Goal: Task Accomplishment & Management: Check status

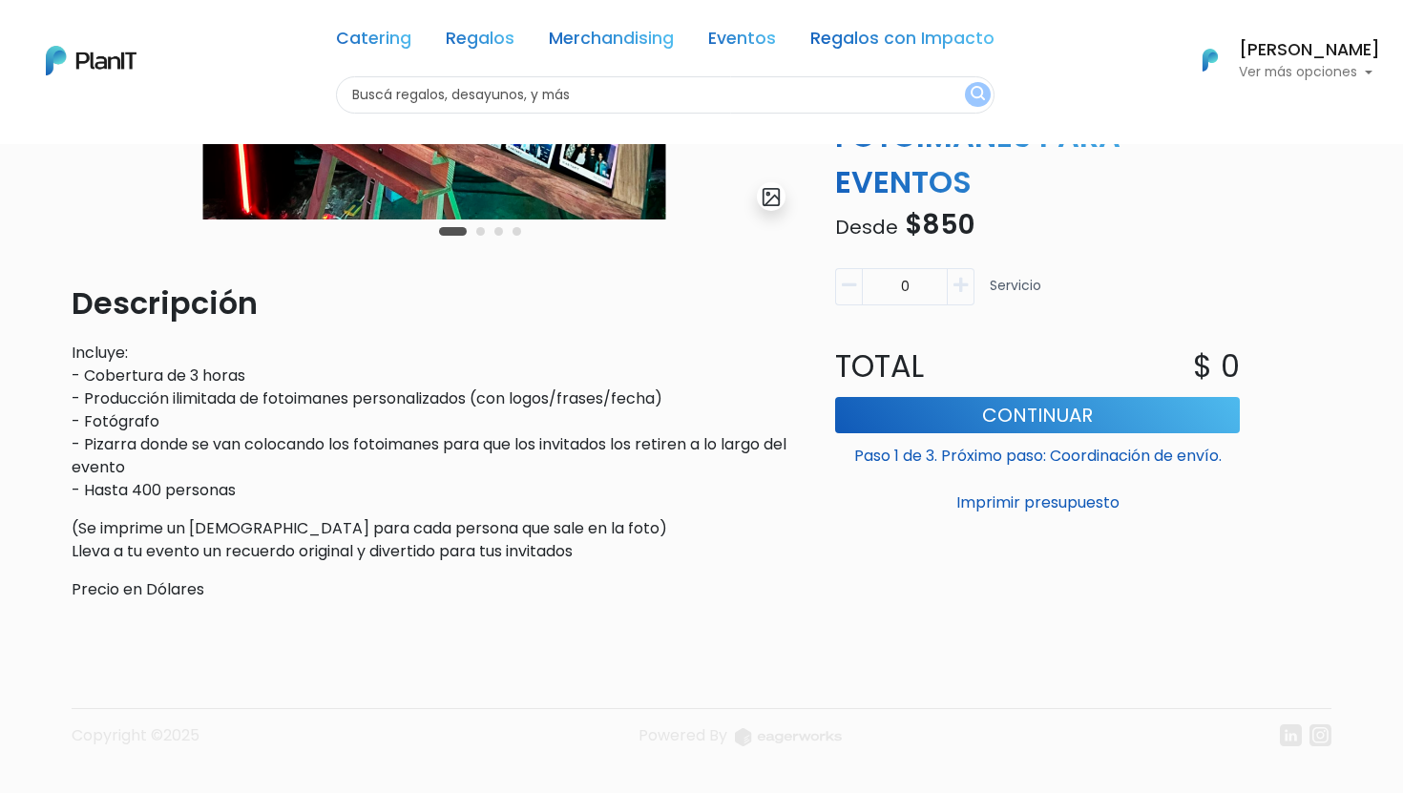
scroll to position [440, 0]
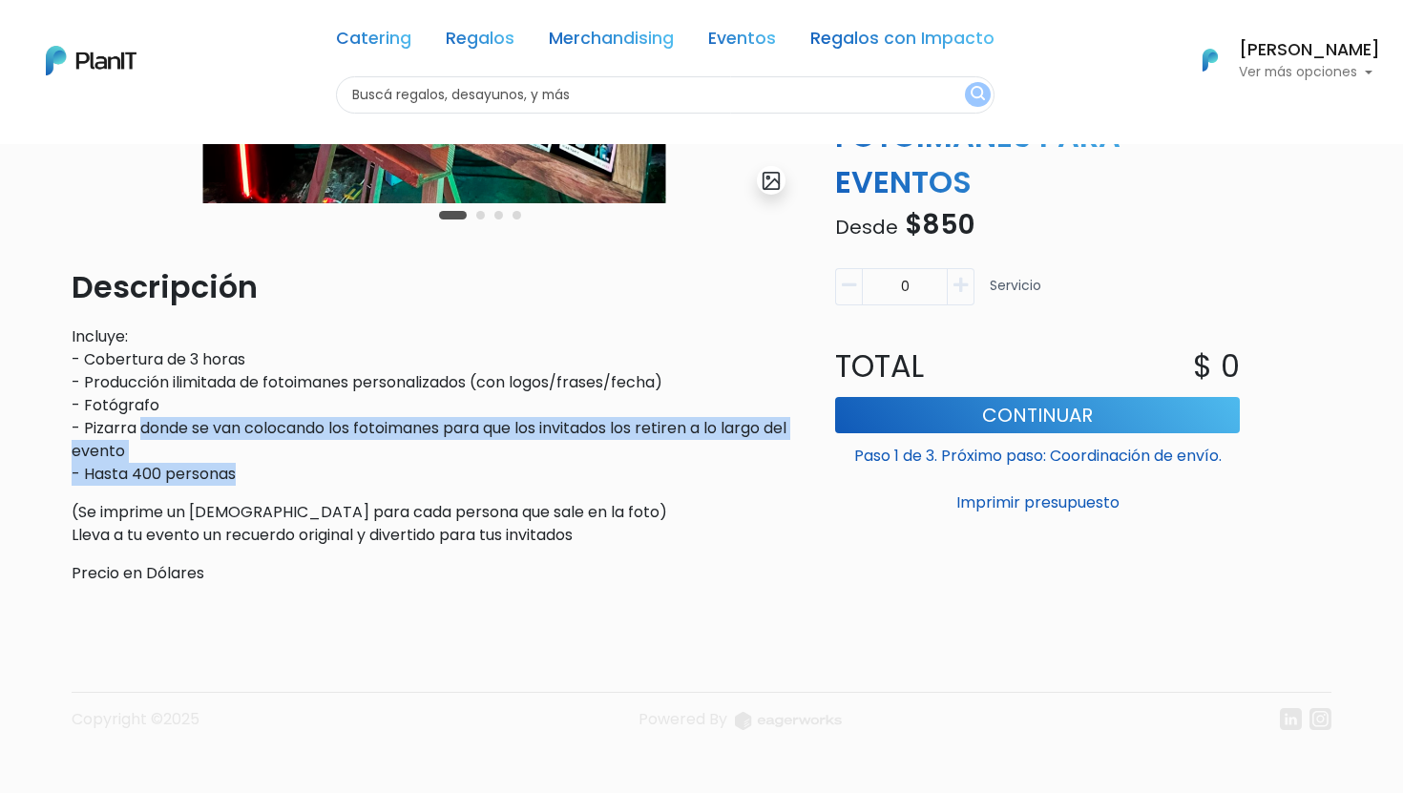
drag, startPoint x: 142, startPoint y: 429, endPoint x: 438, endPoint y: 467, distance: 298.4
click at [438, 467] on p "Incluye: - Cobertura de 3 horas - Producción ilimitada de fotoimanes personaliz…" at bounding box center [435, 406] width 726 height 160
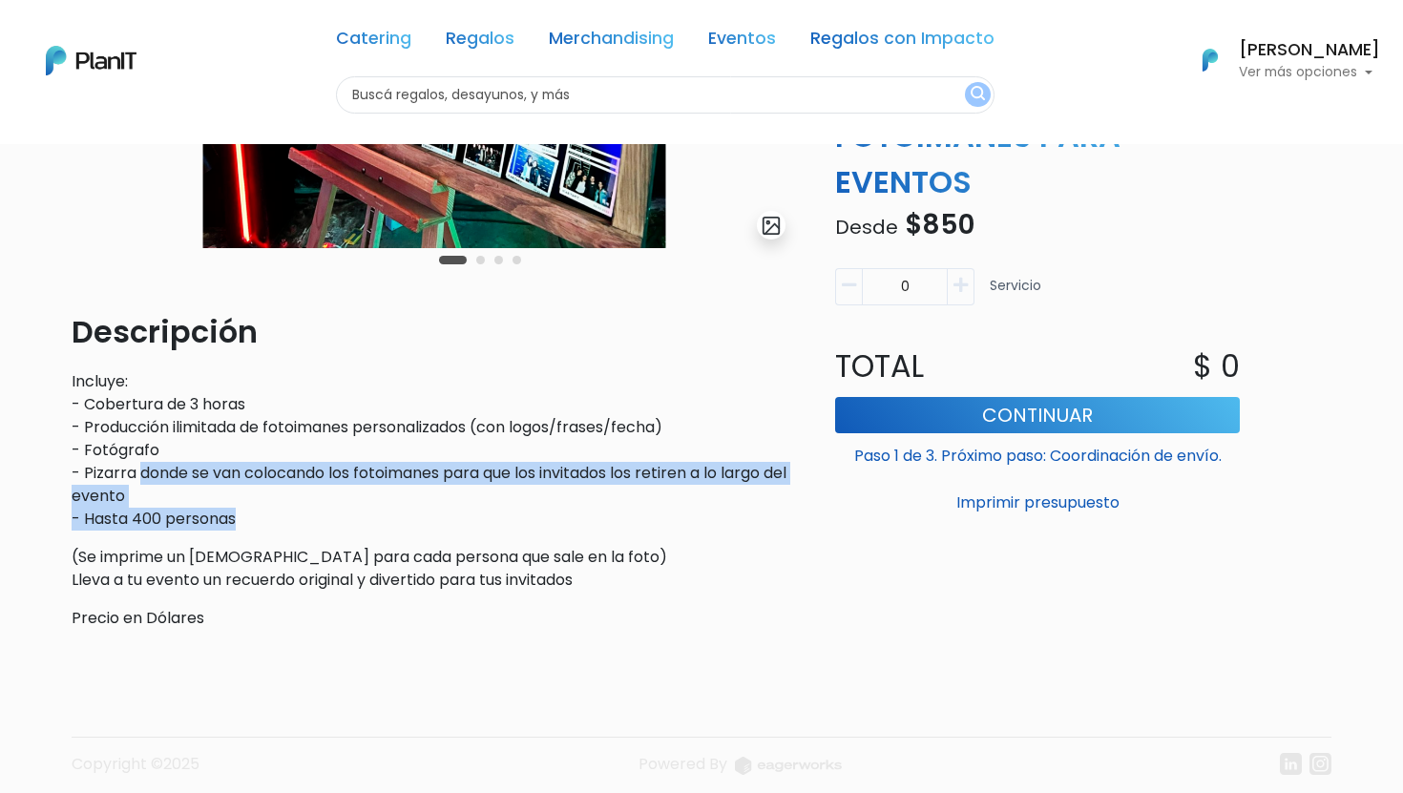
scroll to position [397, 0]
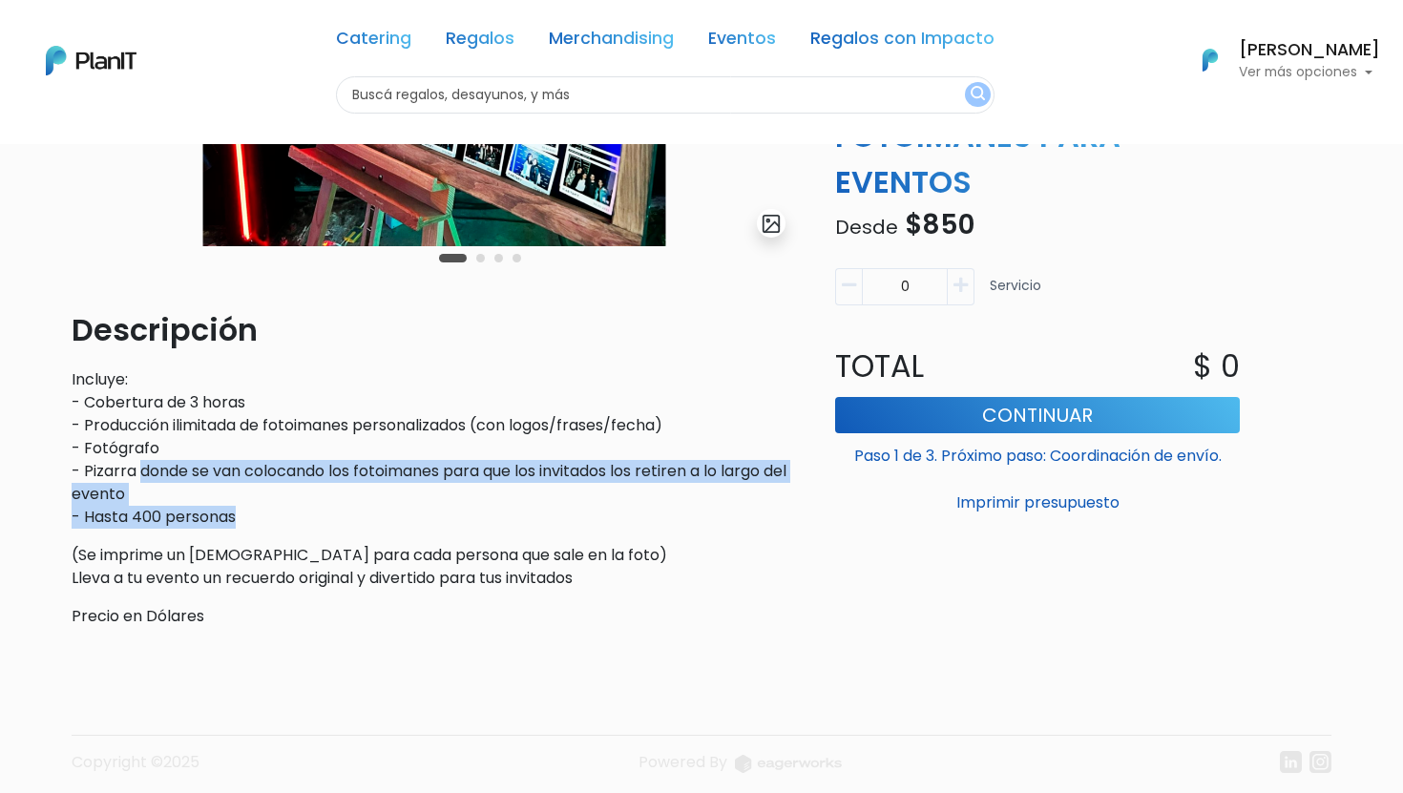
click at [453, 519] on p "Incluye: - Cobertura de 3 horas - Producción ilimitada de fotoimanes personaliz…" at bounding box center [435, 449] width 726 height 160
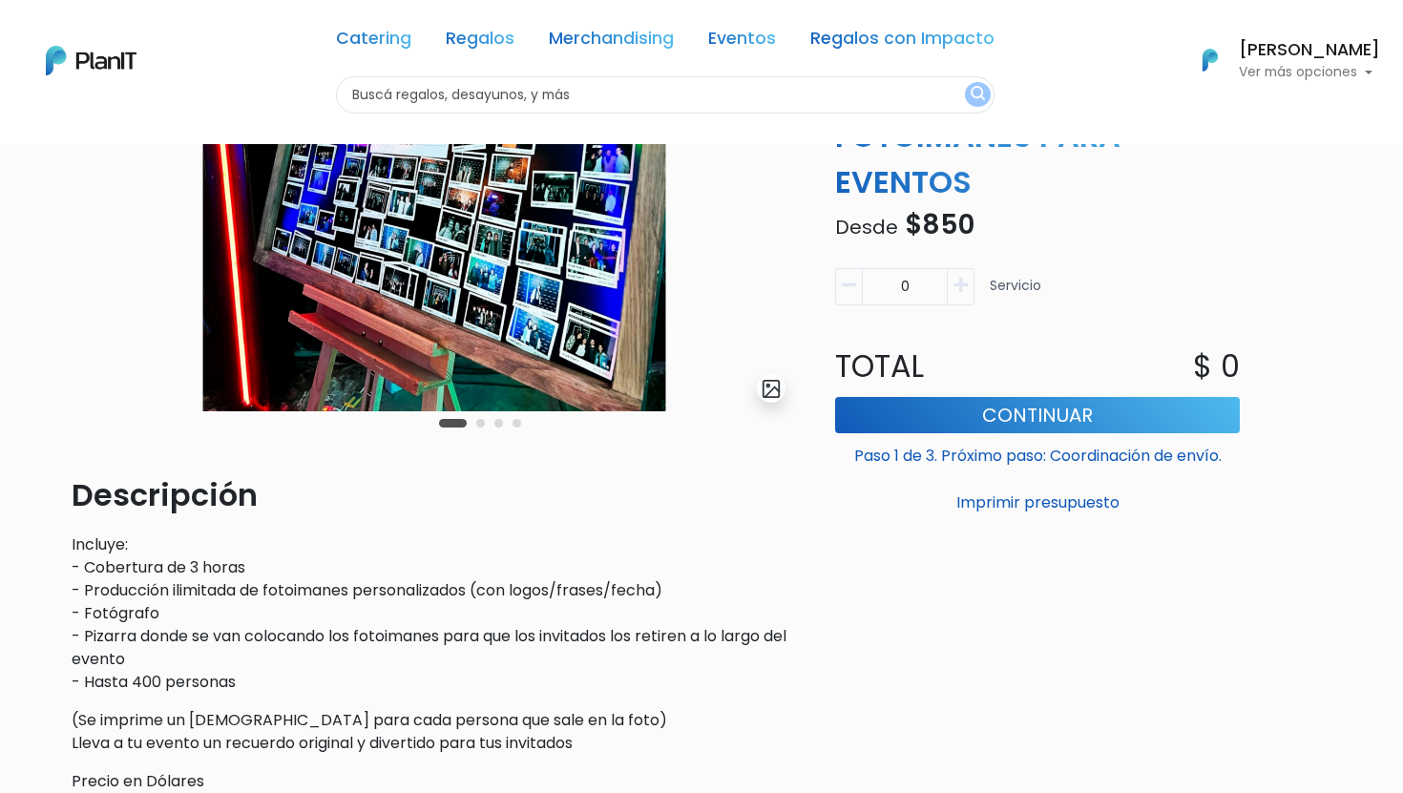
scroll to position [0, 0]
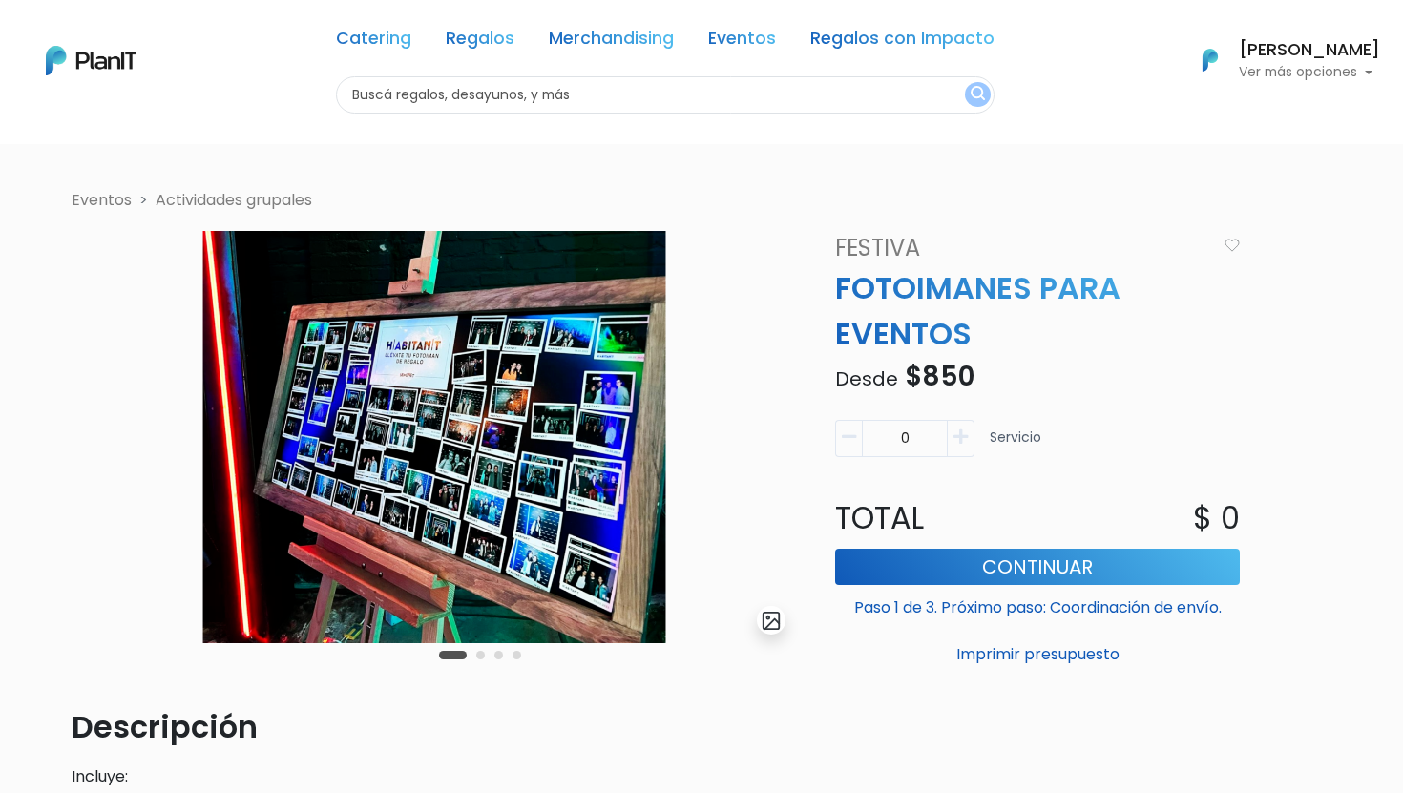
click at [962, 443] on icon "button" at bounding box center [961, 437] width 14 height 17
type input "1"
click at [1005, 562] on button "Continuar" at bounding box center [1037, 567] width 405 height 36
click at [482, 656] on button "Carousel Page 2" at bounding box center [480, 655] width 9 height 9
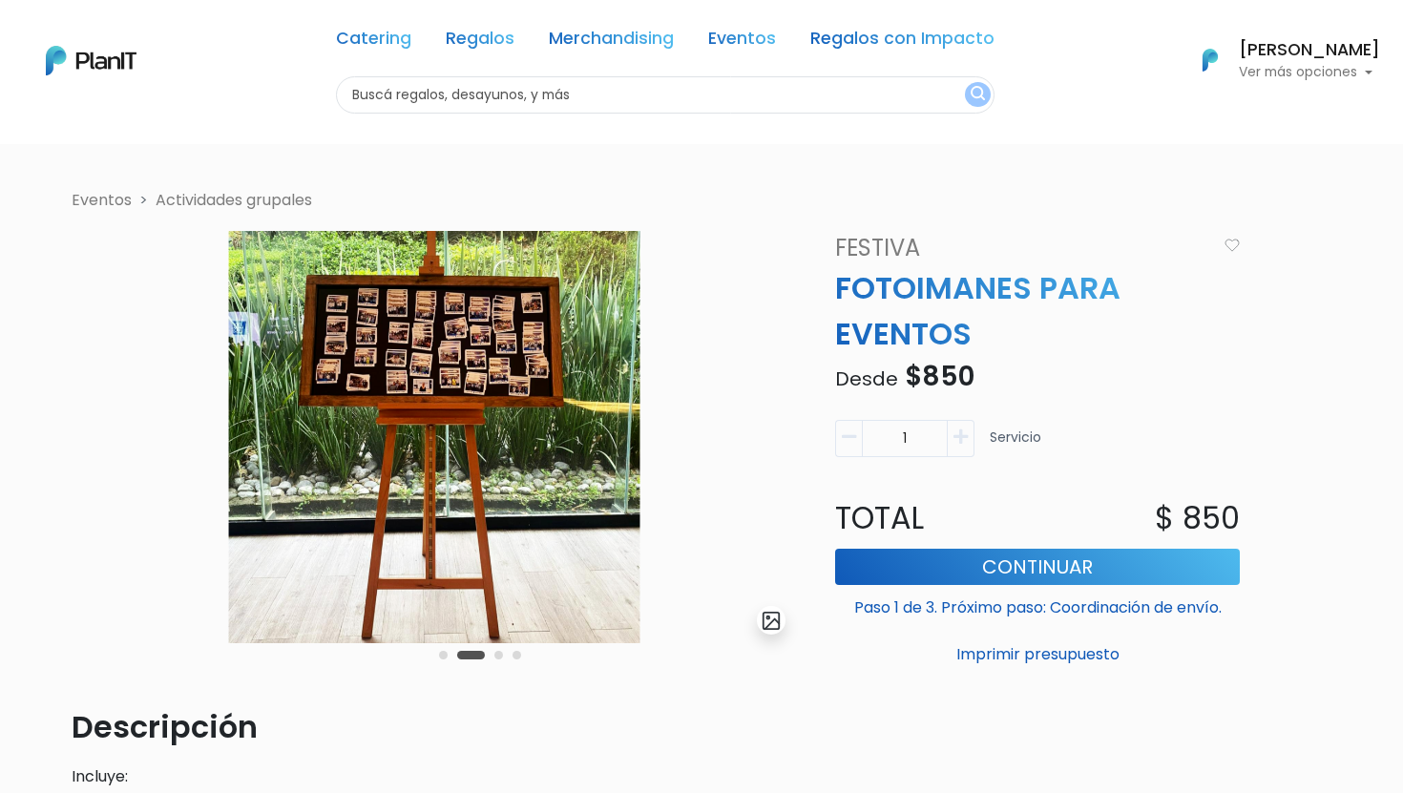
click at [441, 654] on button "Carousel Page 1" at bounding box center [443, 655] width 9 height 9
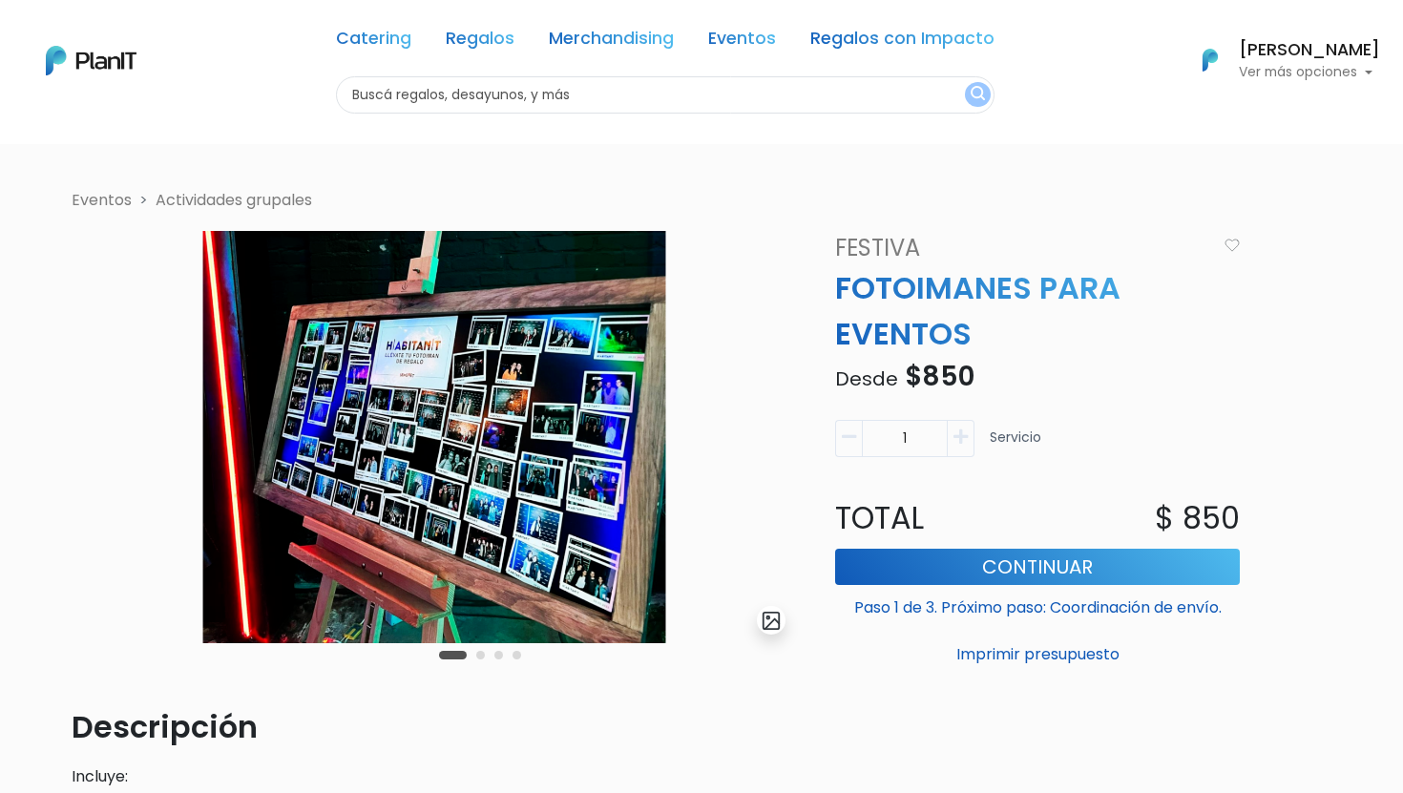
click at [478, 653] on button "Carousel Page 2" at bounding box center [480, 655] width 9 height 9
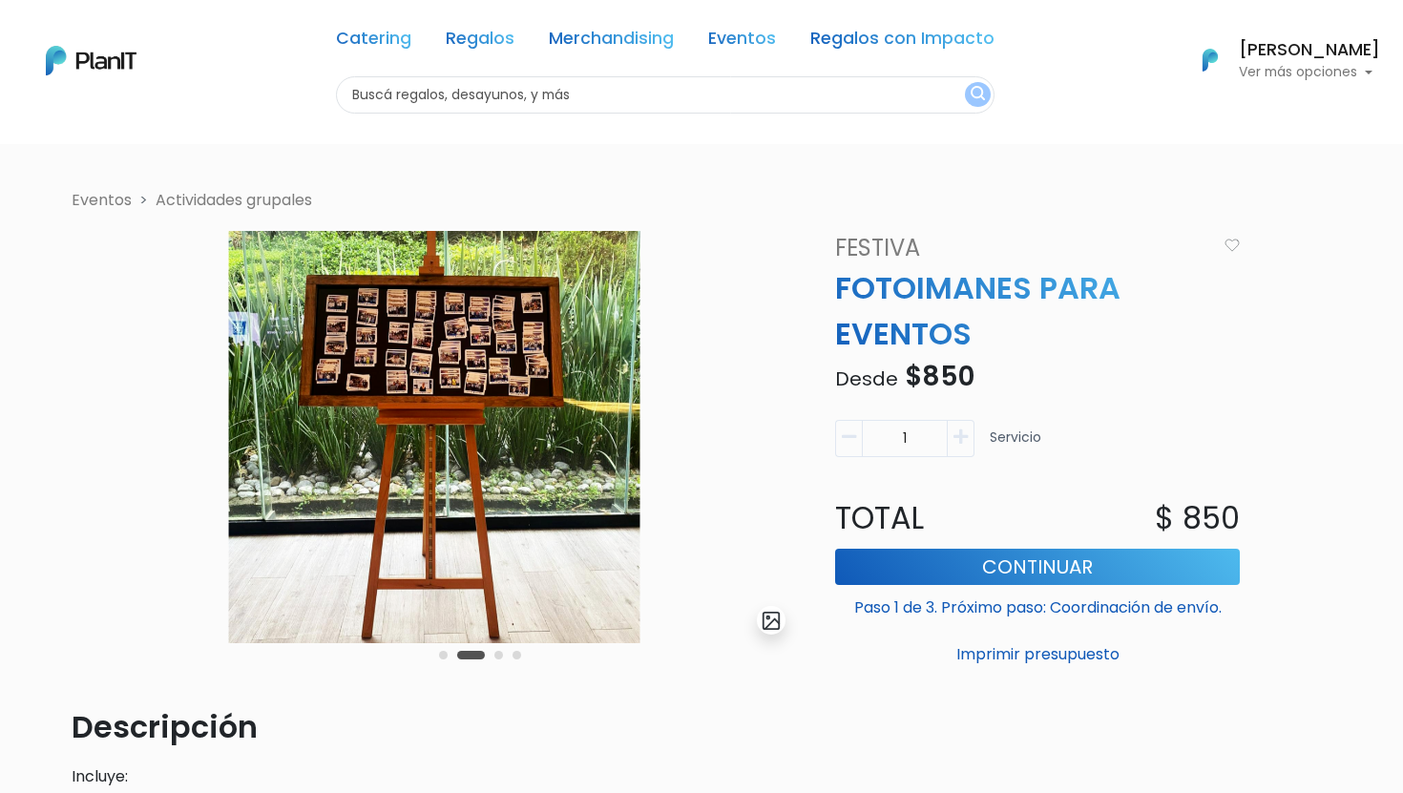
click at [498, 656] on button "Carousel Page 3" at bounding box center [499, 655] width 9 height 9
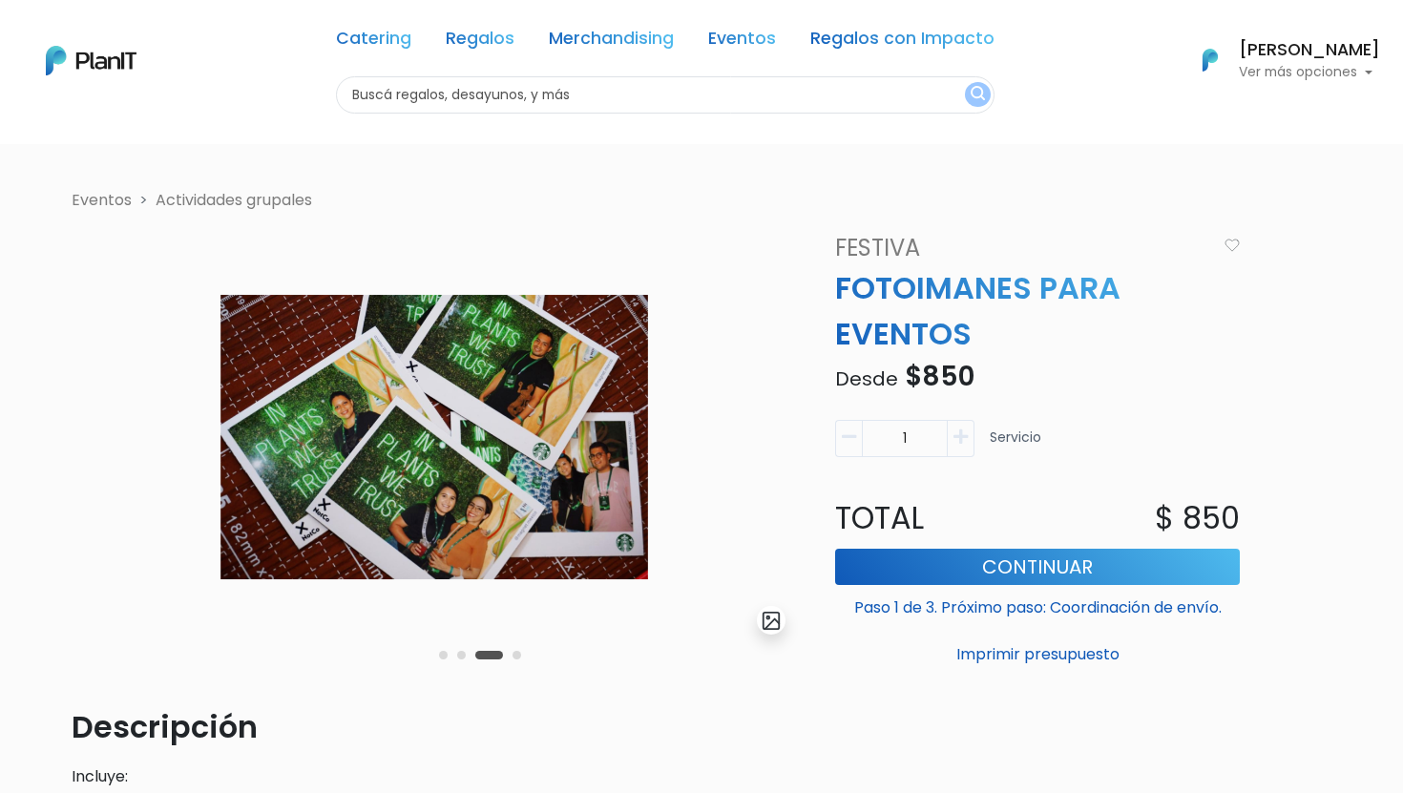
click at [516, 656] on button "Carousel Page 4" at bounding box center [517, 655] width 9 height 9
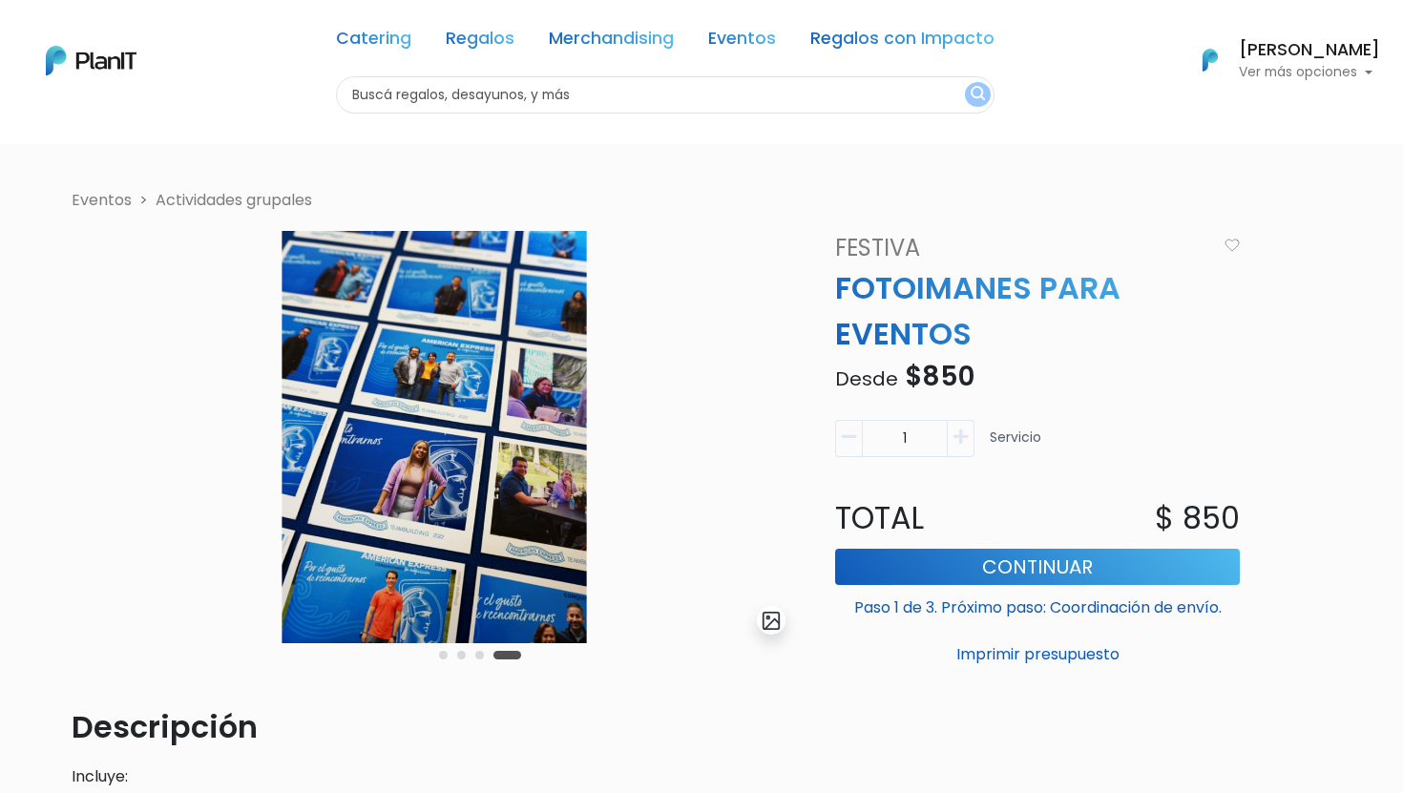
click at [478, 659] on button "Carousel Page 3" at bounding box center [479, 655] width 9 height 9
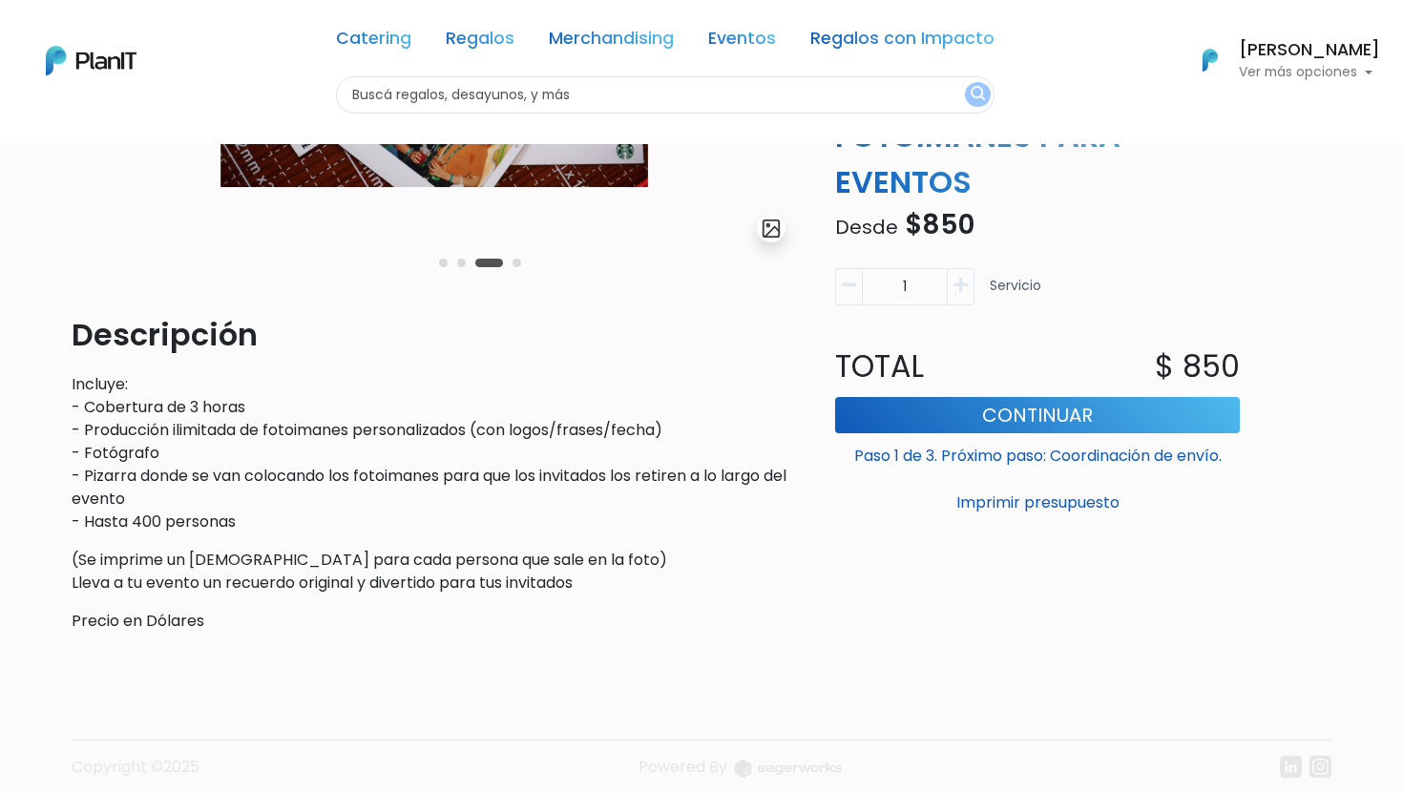
scroll to position [453, 0]
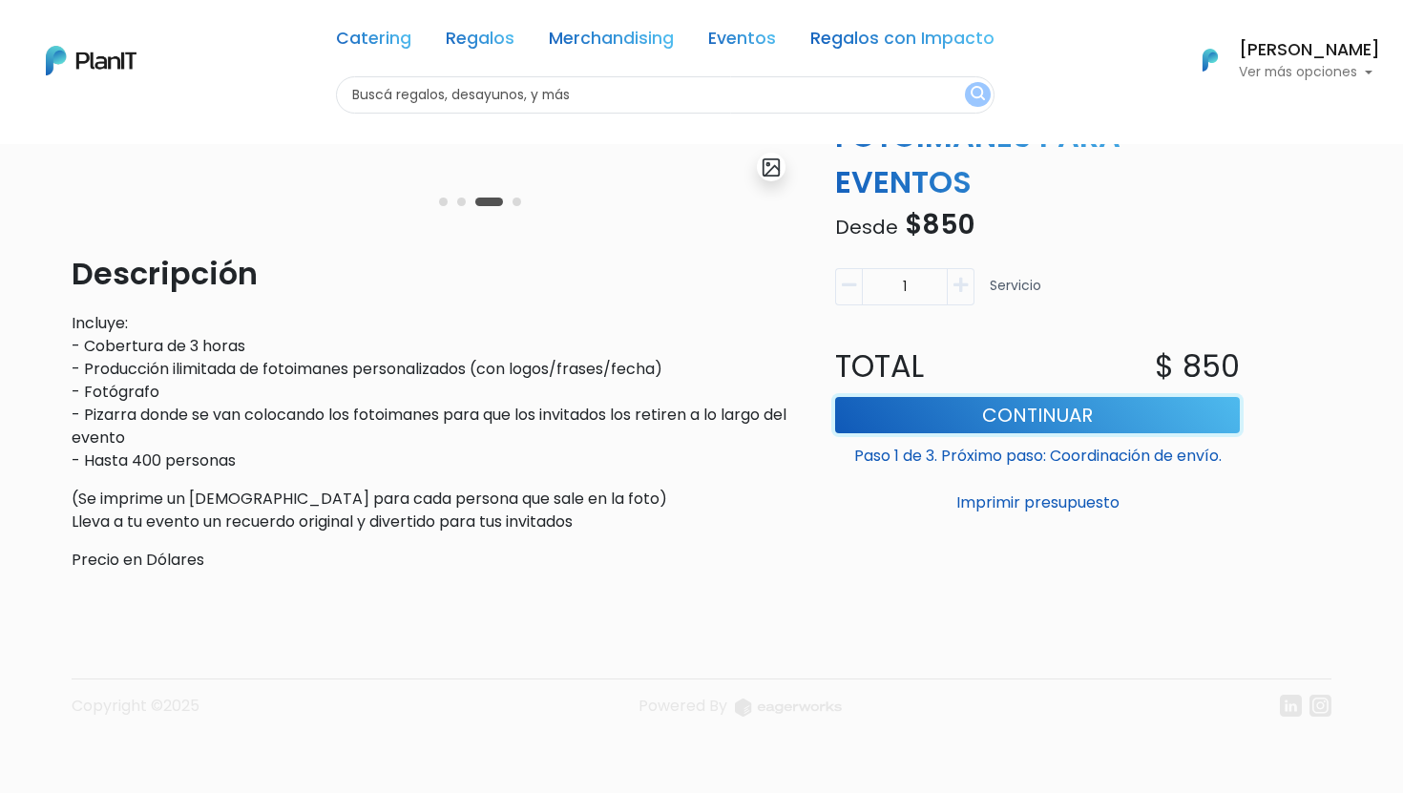
click at [1033, 415] on button "Continuar" at bounding box center [1037, 415] width 405 height 36
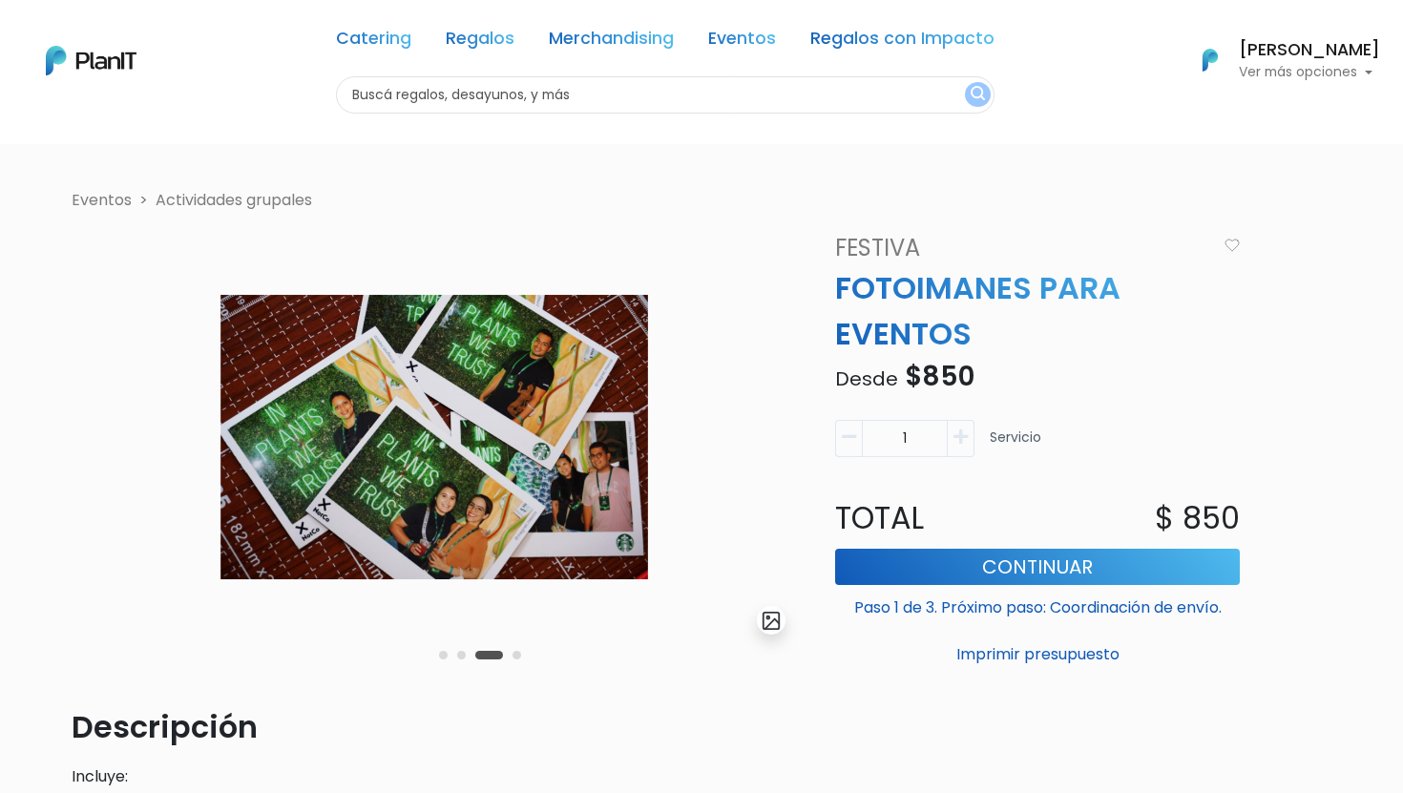
click at [444, 656] on button "Carousel Page 1" at bounding box center [443, 655] width 9 height 9
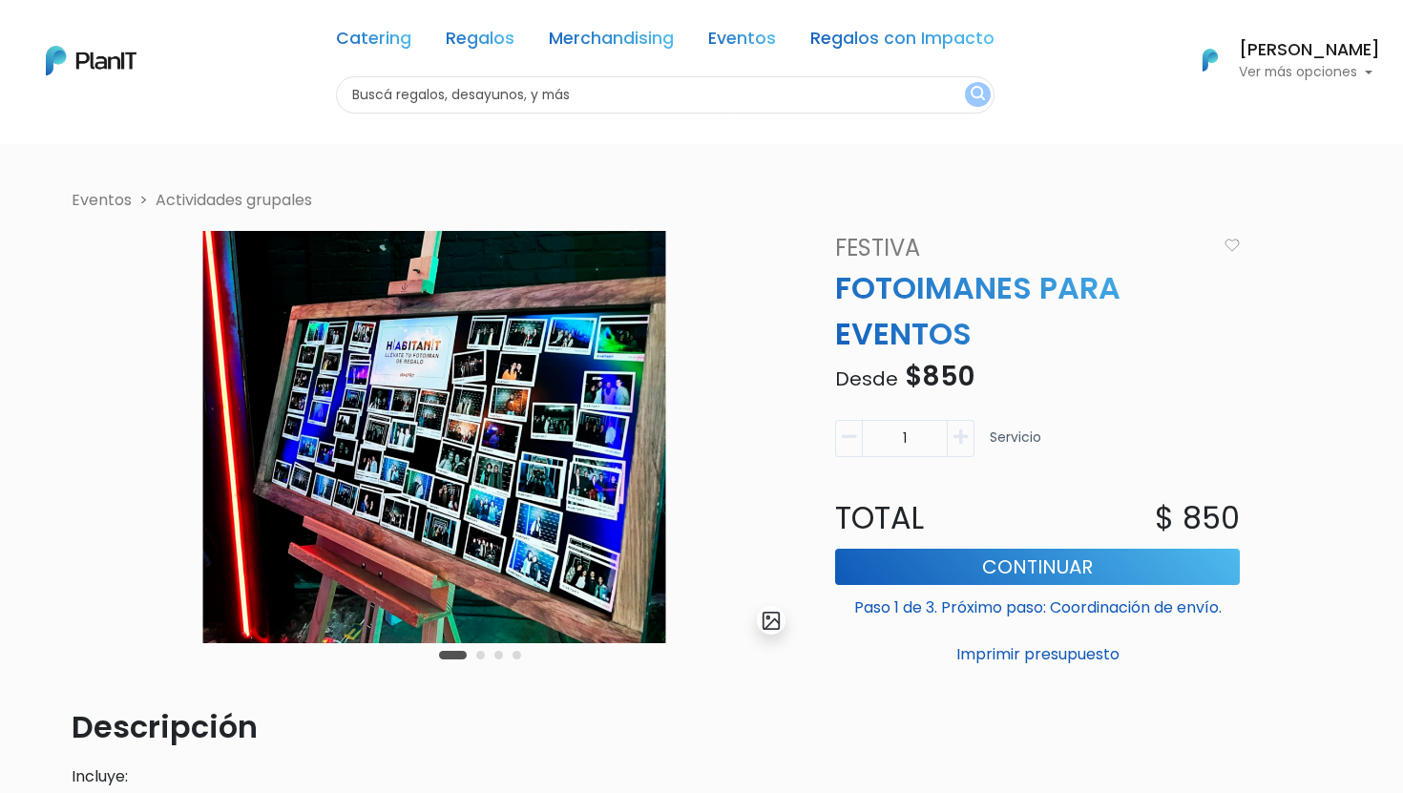
click at [481, 653] on button "Carousel Page 2" at bounding box center [480, 655] width 9 height 9
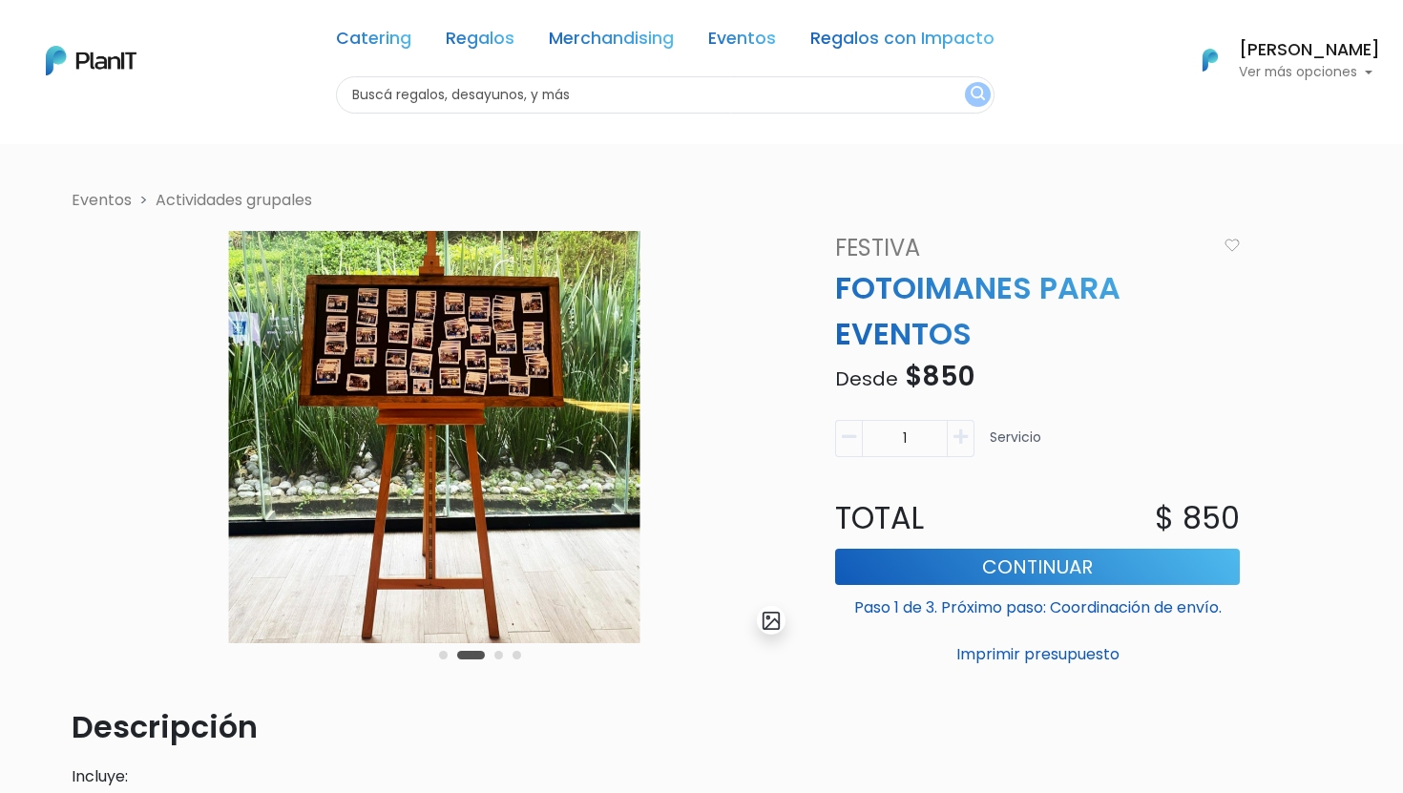
click at [497, 656] on button "Carousel Page 3" at bounding box center [499, 655] width 9 height 9
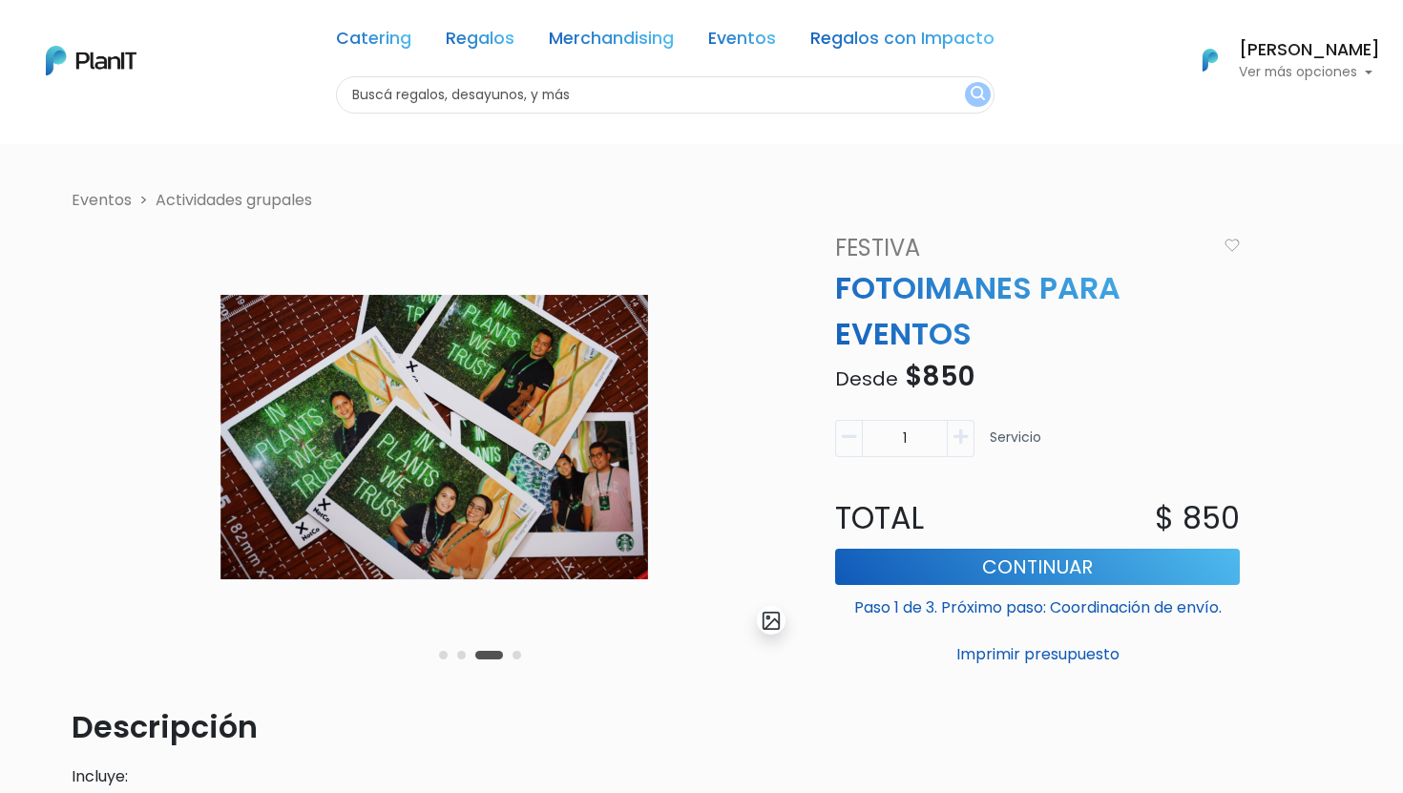
click at [1281, 52] on h6 "[PERSON_NAME]" at bounding box center [1309, 50] width 141 height 17
click at [1272, 108] on span "Pedidos" at bounding box center [1255, 113] width 58 height 22
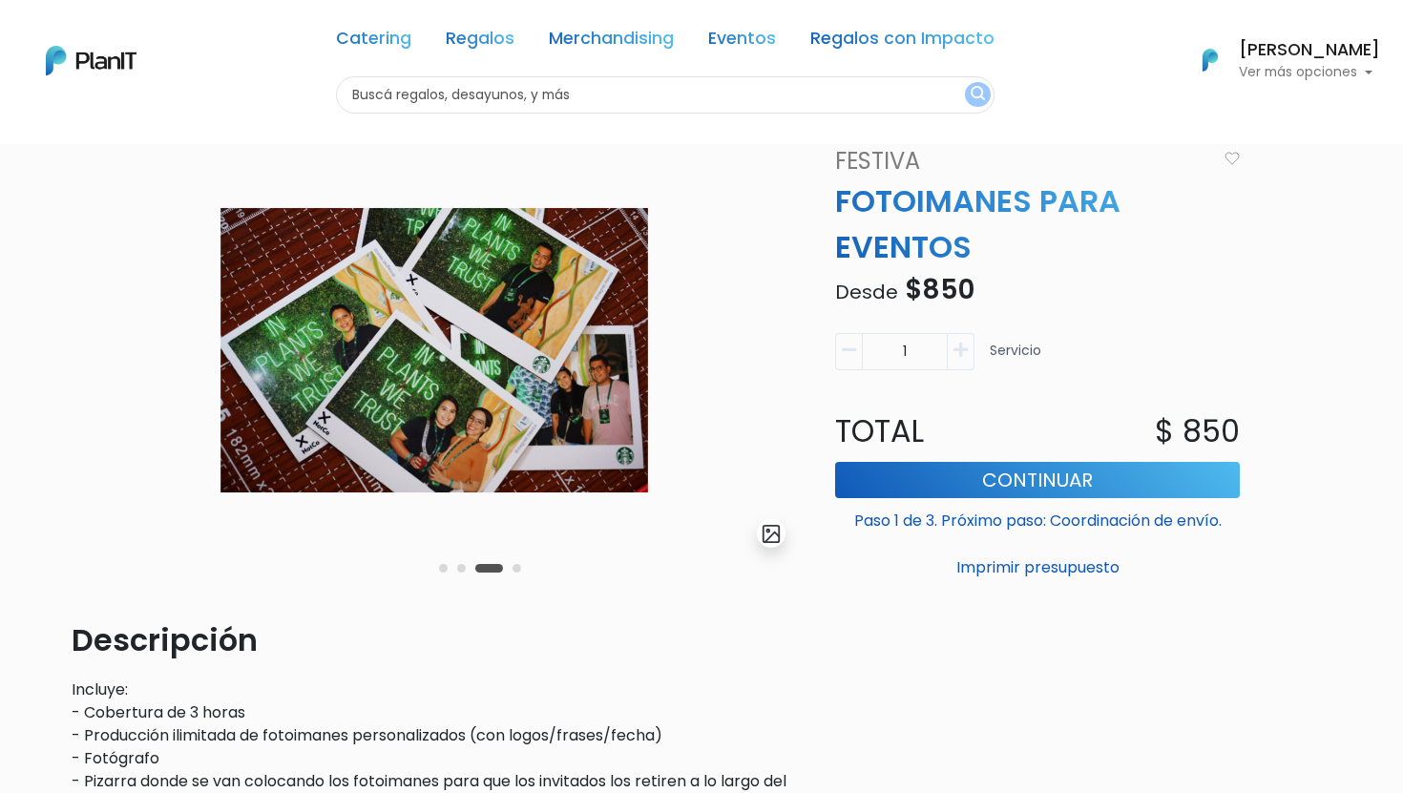
scroll to position [37, 0]
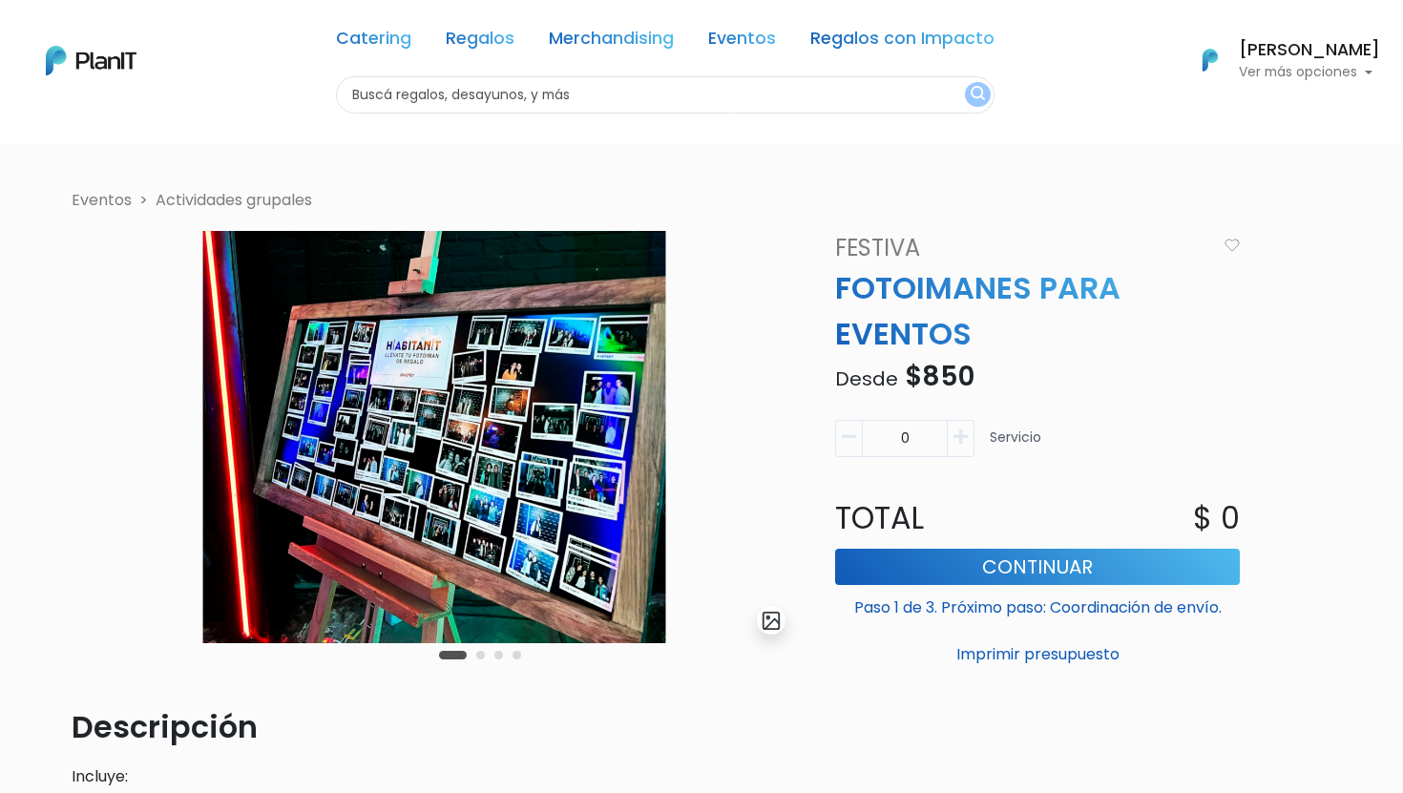
click at [1306, 78] on p "Ver más opciones" at bounding box center [1309, 72] width 141 height 13
click at [1264, 123] on span "Pedidos" at bounding box center [1255, 113] width 58 height 22
click at [1282, 70] on p "Ver más opciones" at bounding box center [1309, 72] width 141 height 13
click at [1259, 144] on span "En Curso" at bounding box center [1259, 151] width 66 height 22
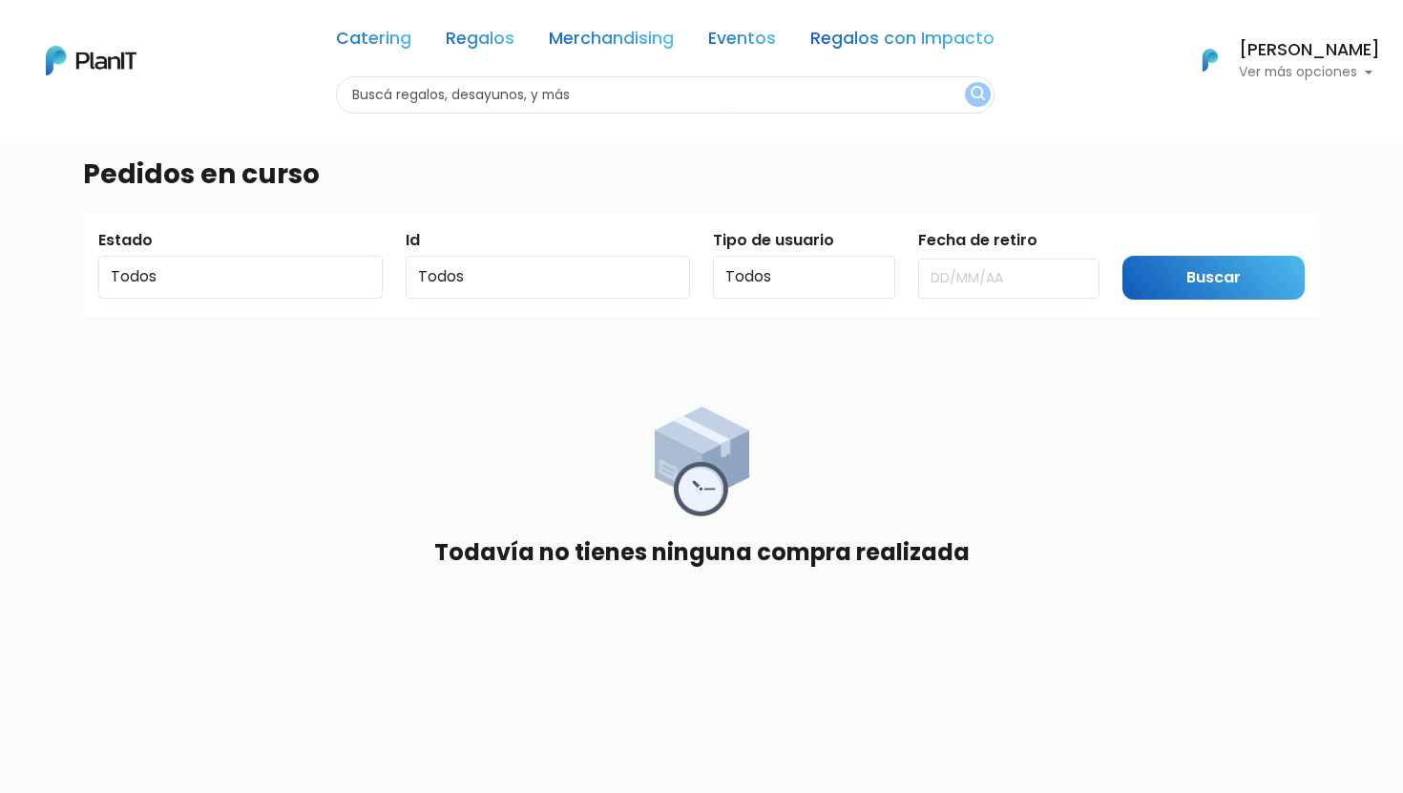
click at [1285, 79] on p "Ver más opciones" at bounding box center [1309, 72] width 141 height 13
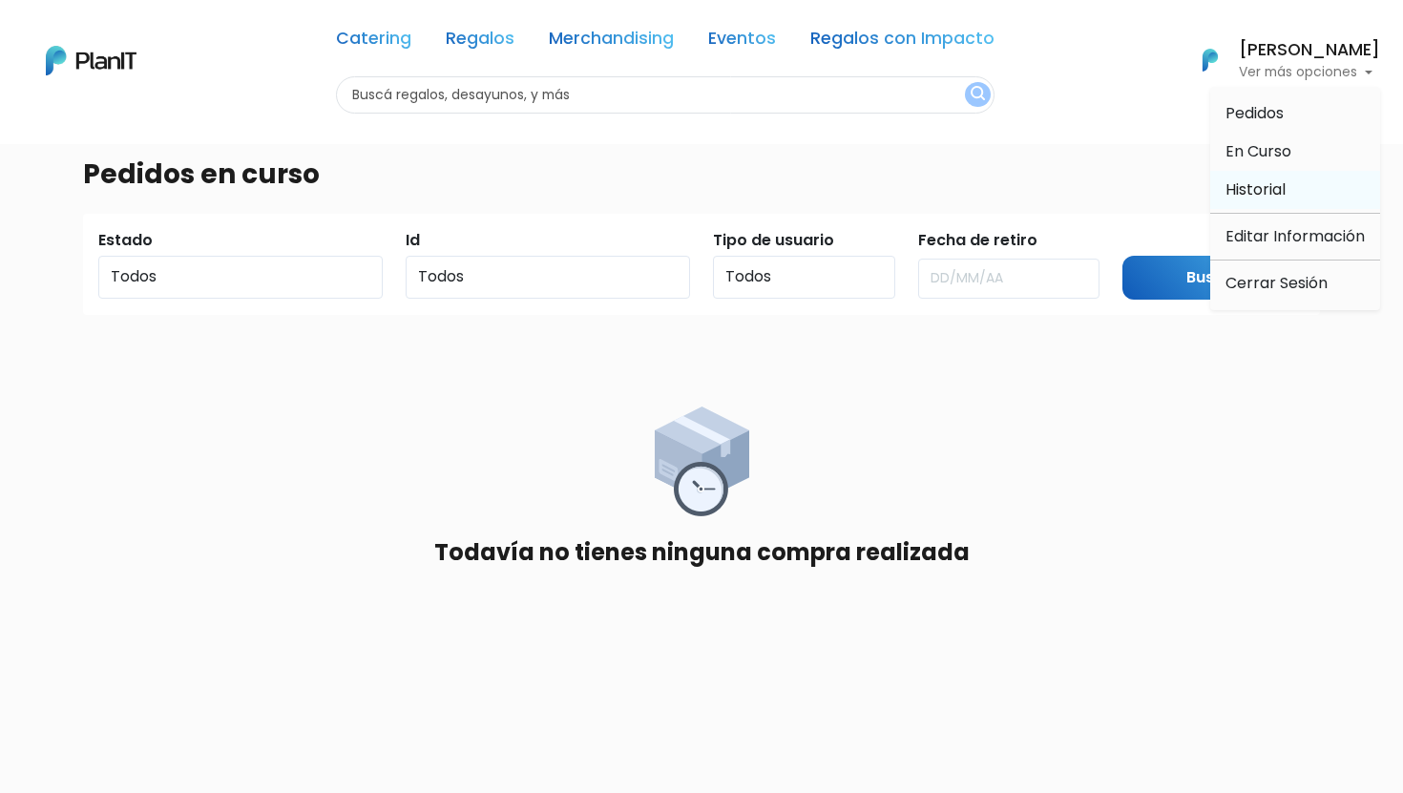
click at [1270, 186] on span "Historial" at bounding box center [1256, 190] width 60 height 22
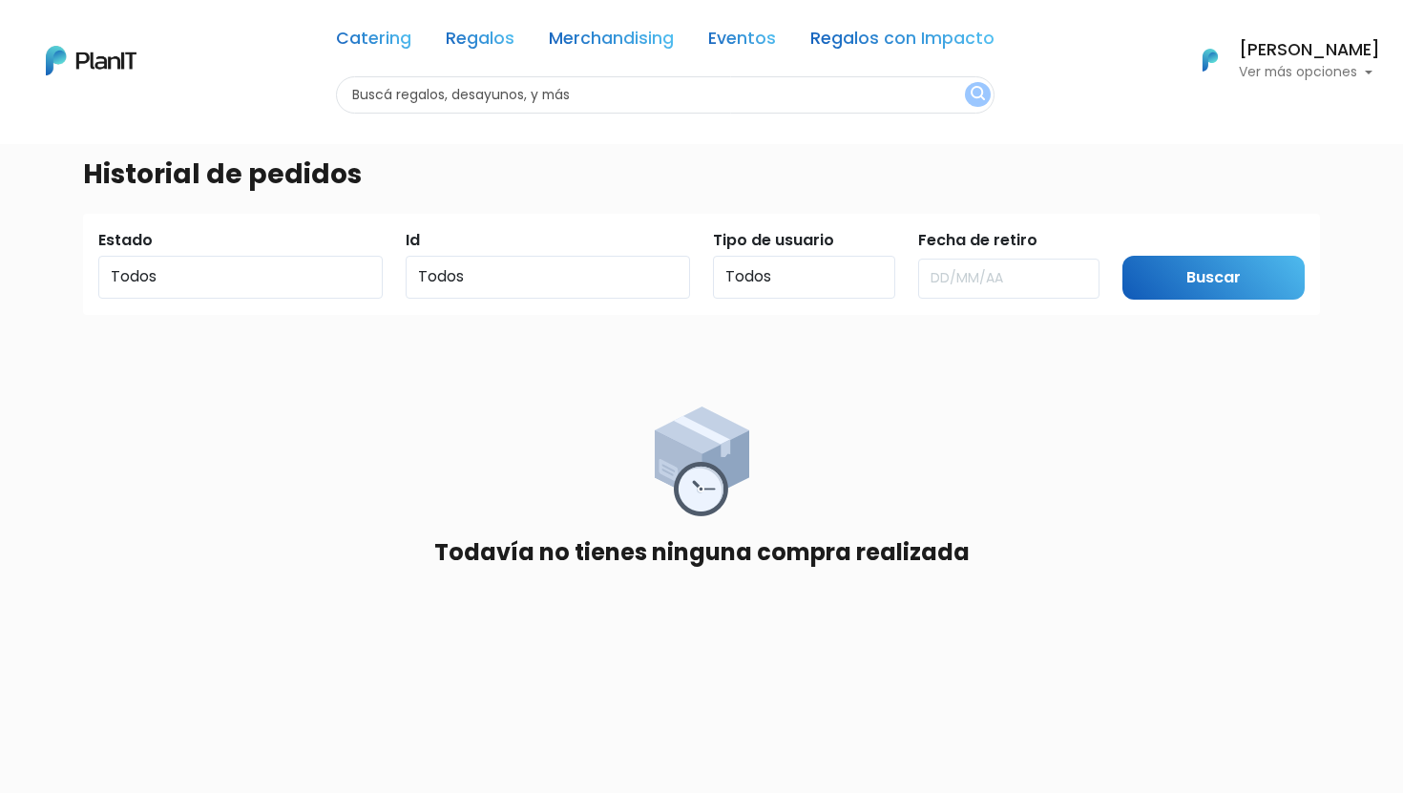
click at [1293, 75] on p "Ver más opciones" at bounding box center [1309, 72] width 141 height 13
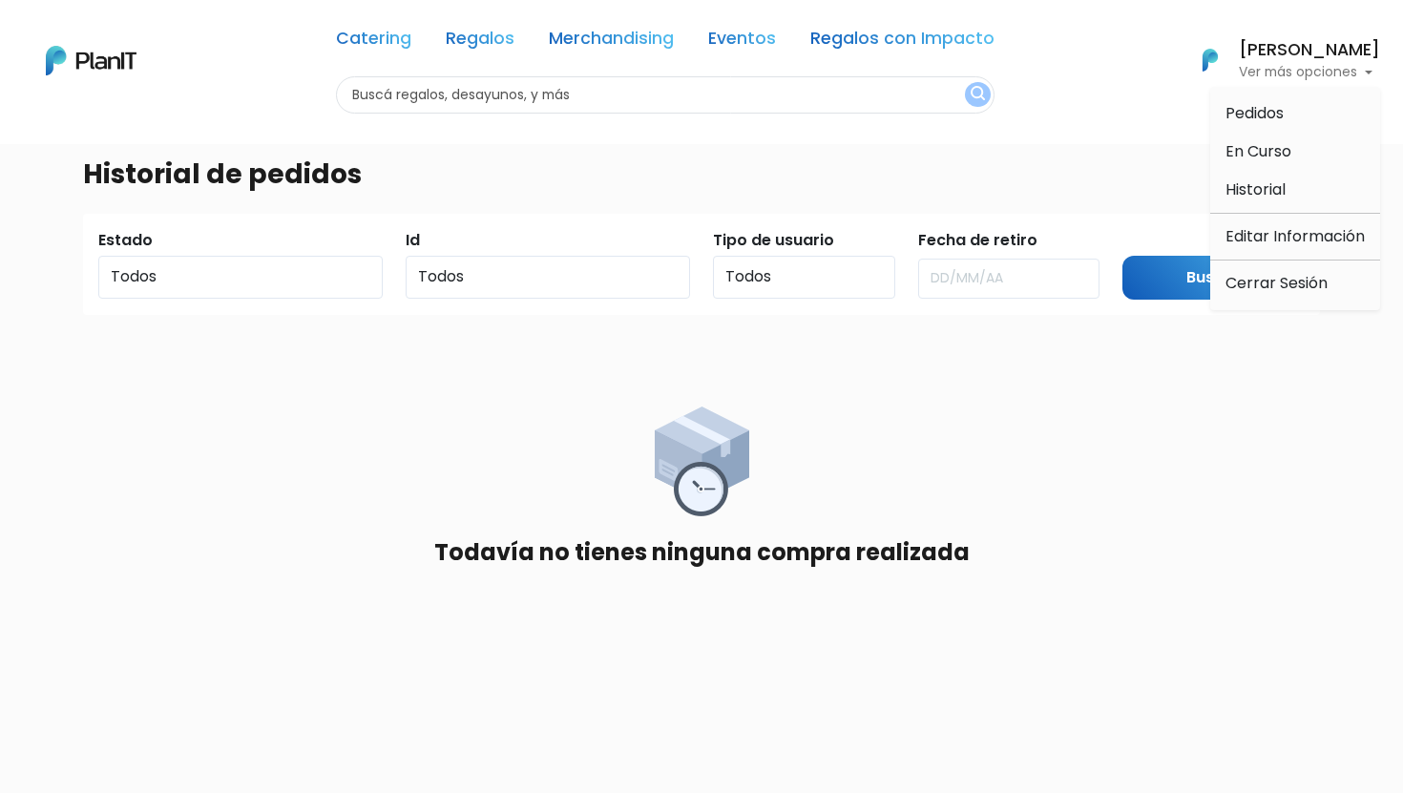
click at [104, 71] on img at bounding box center [91, 61] width 91 height 30
